Goal: Task Accomplishment & Management: Use online tool/utility

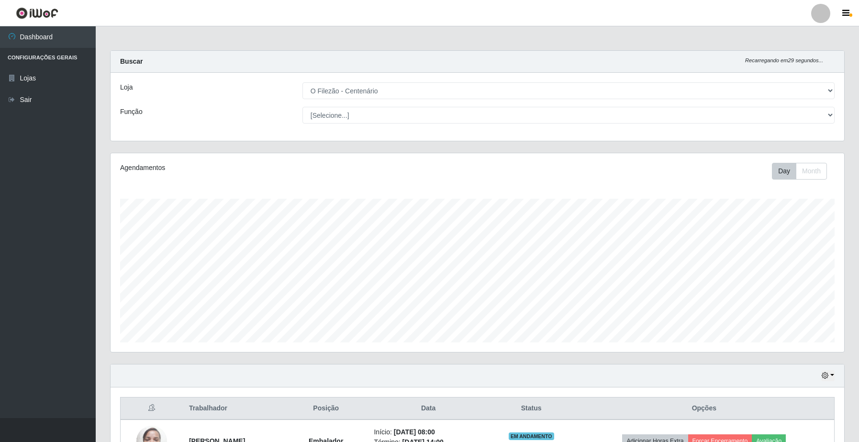
select select "203"
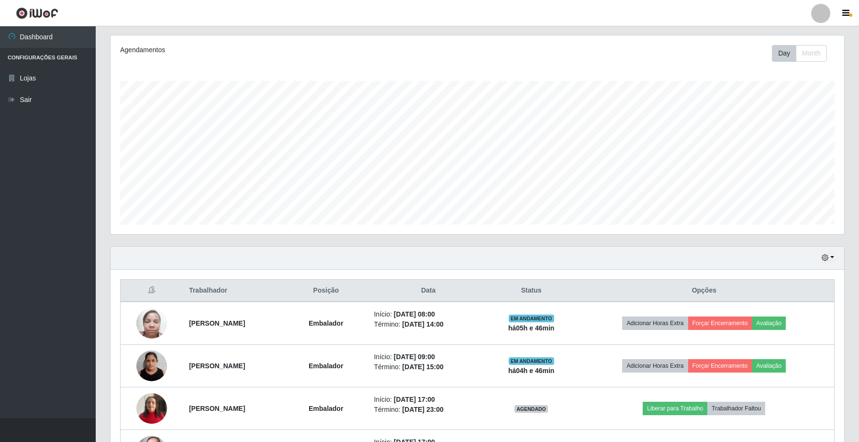
scroll to position [199, 733]
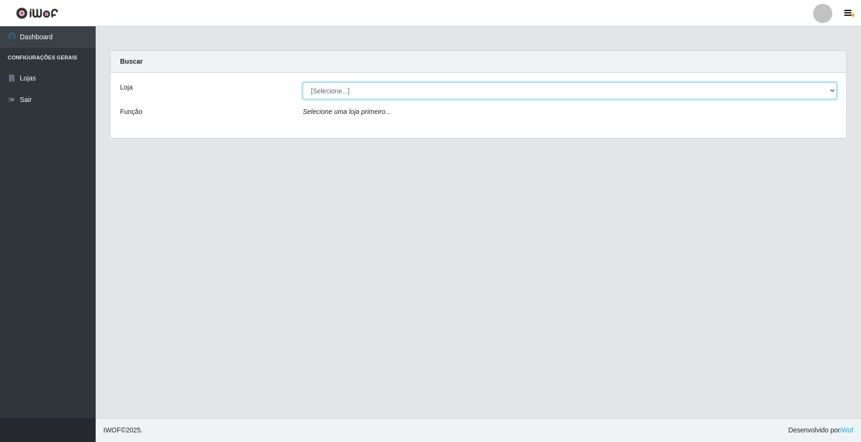
click at [390, 89] on select "[Selecione...] O Filezão - Centenário" at bounding box center [570, 90] width 534 height 17
select select "203"
click at [303, 82] on select "[Selecione...] O Filezão - Centenário" at bounding box center [570, 90] width 534 height 17
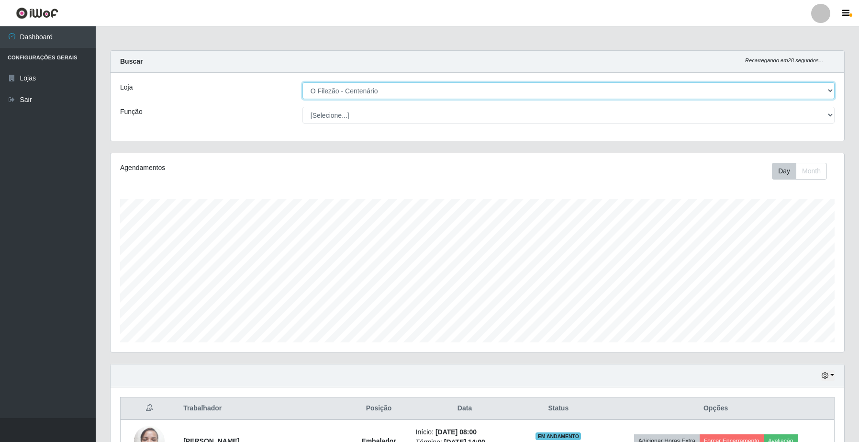
scroll to position [120, 0]
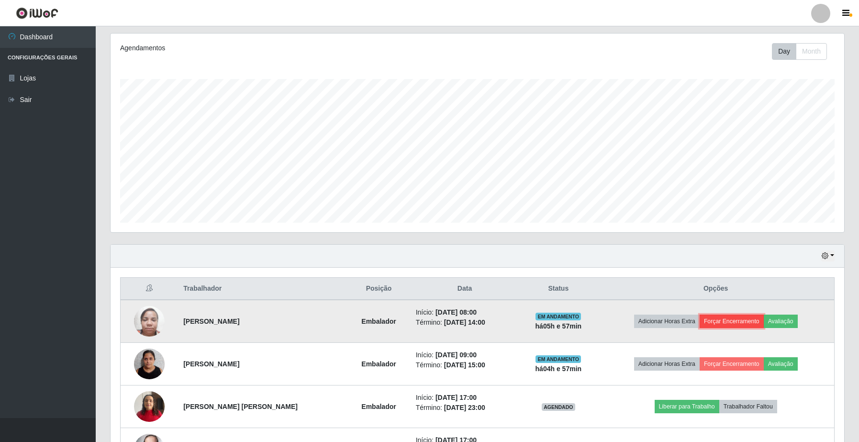
click at [712, 324] on button "Forçar Encerramento" at bounding box center [731, 320] width 64 height 13
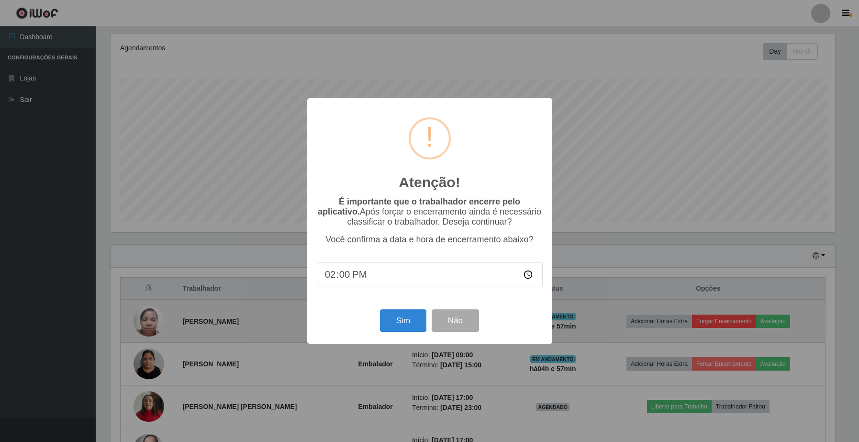
scroll to position [199, 726]
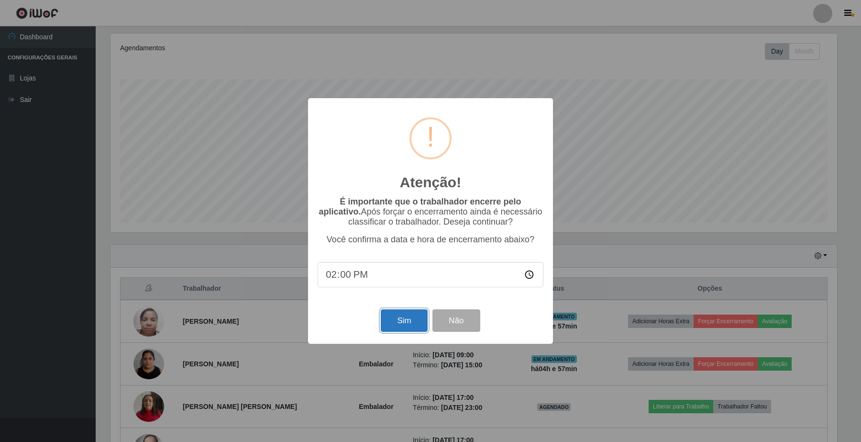
click at [398, 324] on button "Sim" at bounding box center [404, 320] width 46 height 22
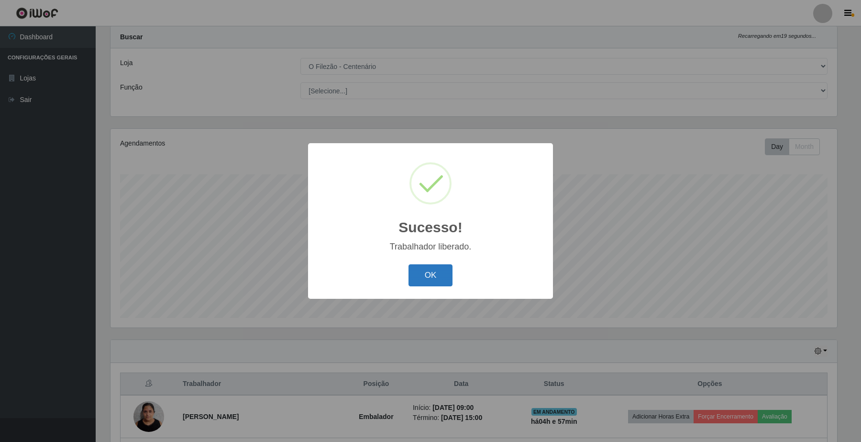
click at [441, 272] on button "OK" at bounding box center [431, 275] width 44 height 22
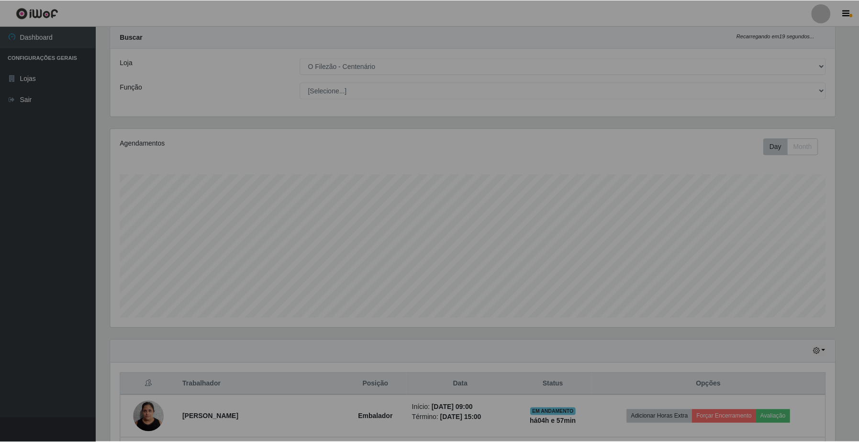
scroll to position [199, 733]
